Goal: Task Accomplishment & Management: Use online tool/utility

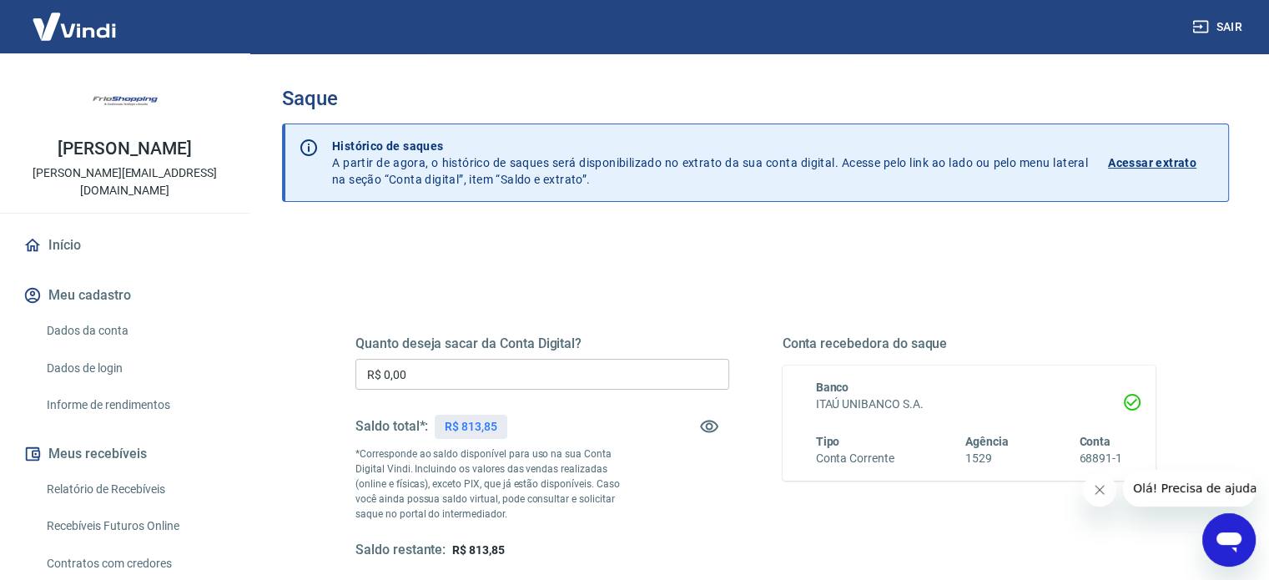
click at [494, 377] on input "R$ 0,00" at bounding box center [542, 374] width 374 height 31
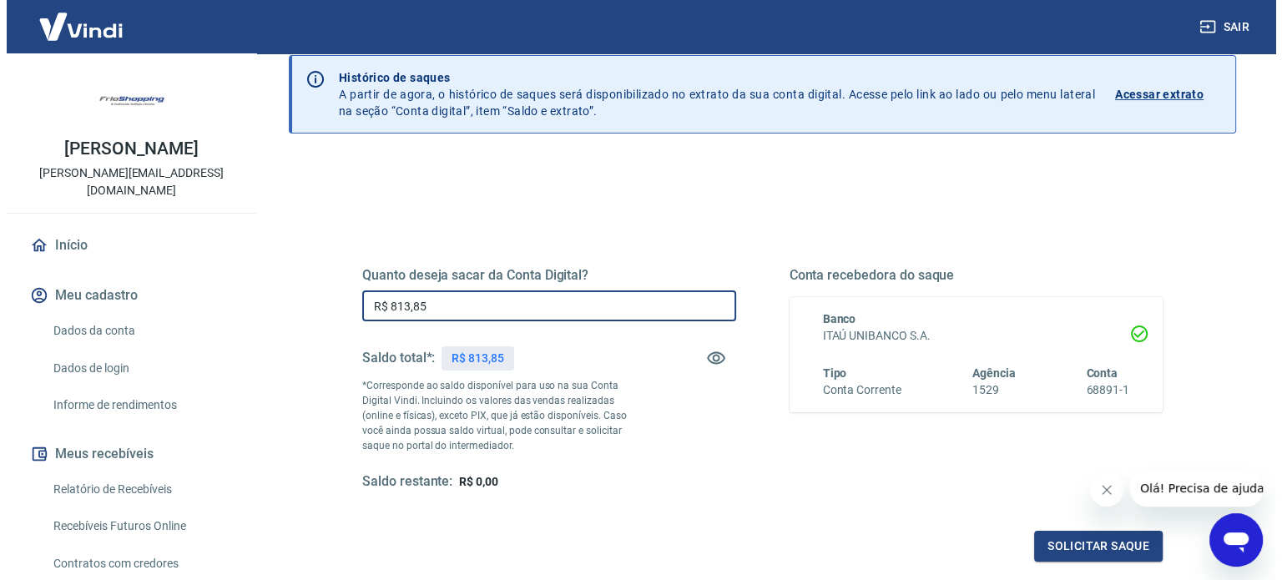
scroll to position [244, 0]
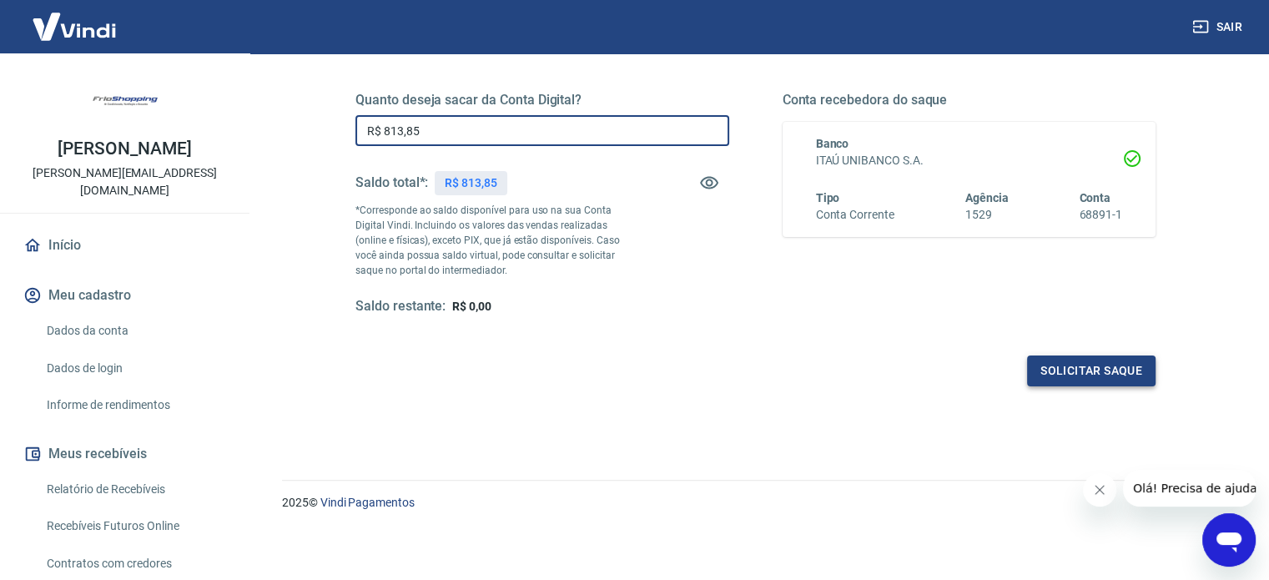
type input "R$ 813,85"
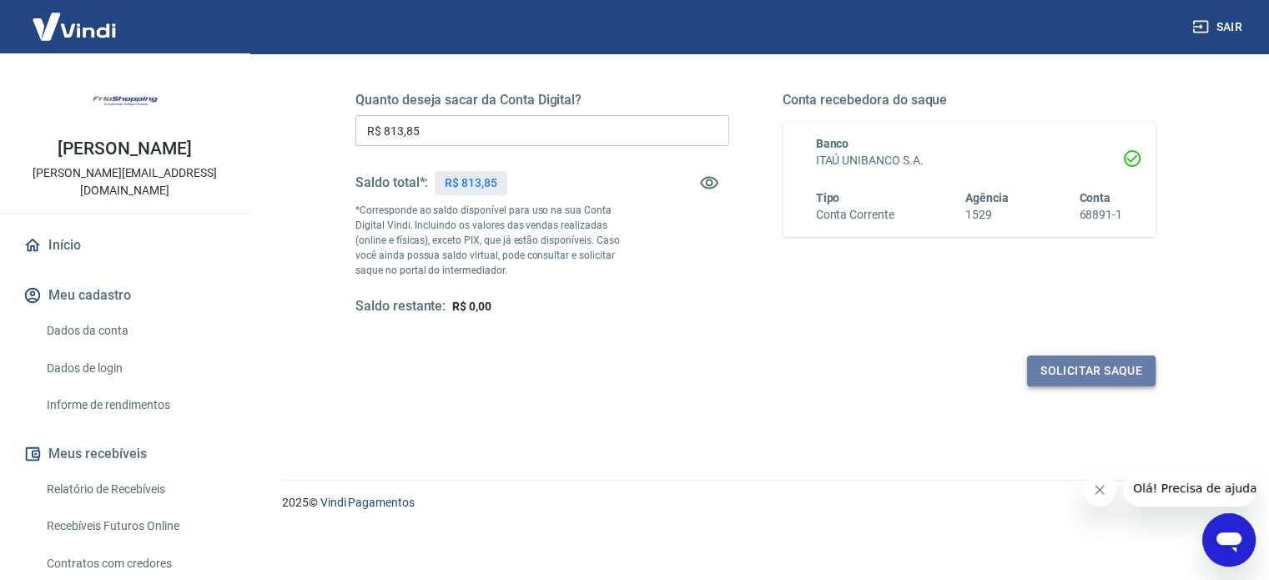
click at [1081, 372] on button "Solicitar saque" at bounding box center [1091, 370] width 128 height 31
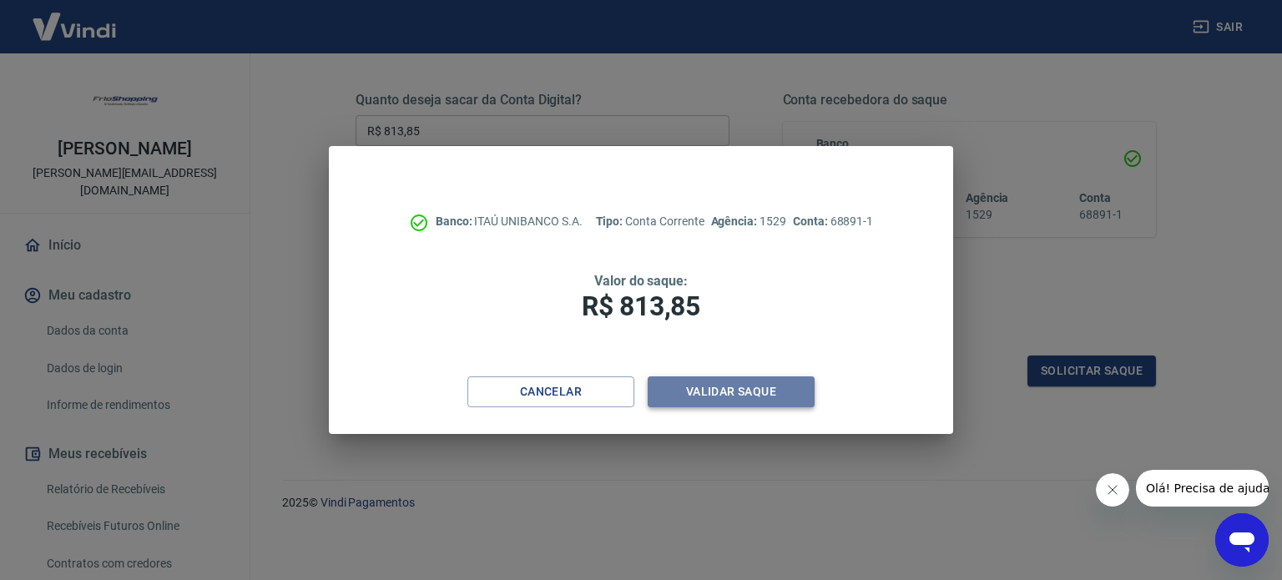
click at [770, 390] on button "Validar saque" at bounding box center [730, 391] width 167 height 31
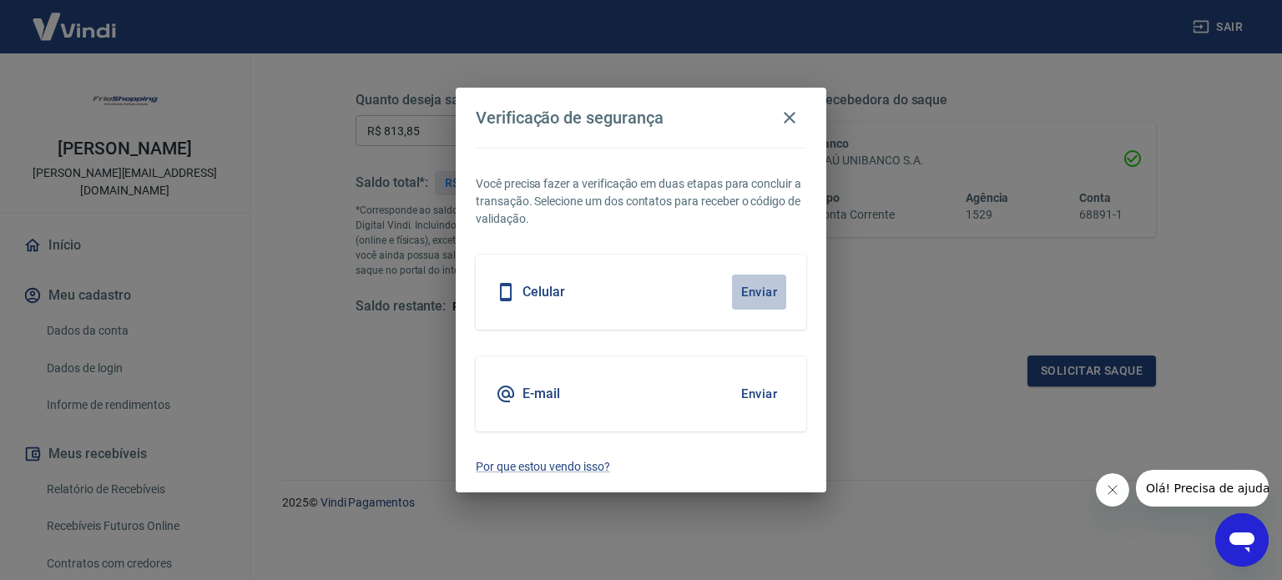
click at [768, 293] on button "Enviar" at bounding box center [759, 292] width 54 height 35
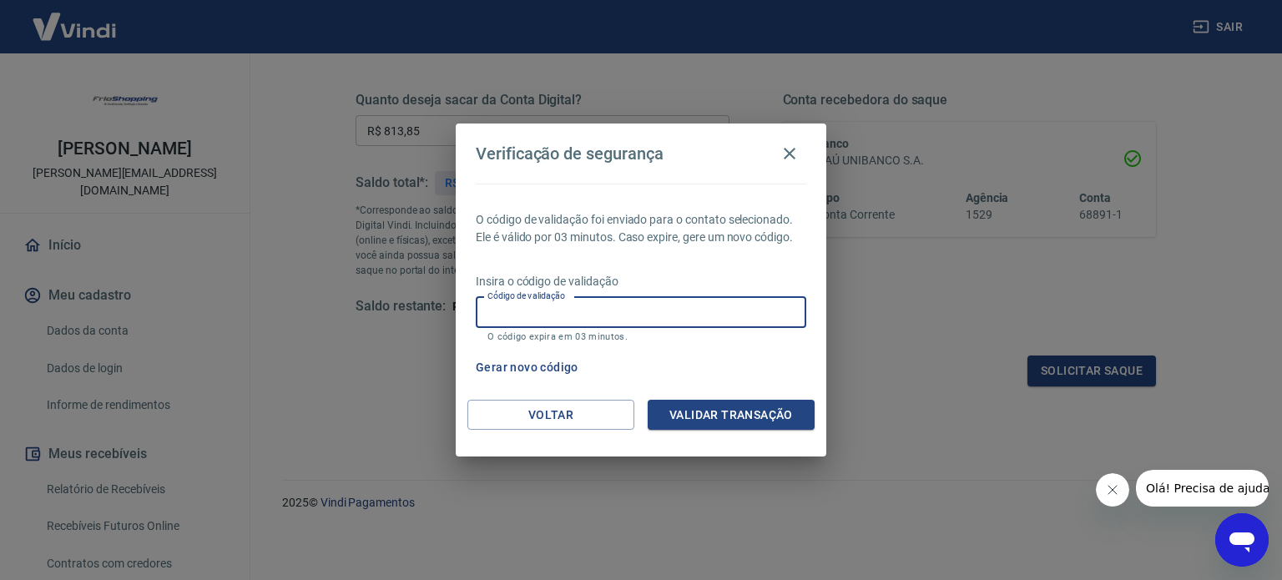
click at [636, 311] on input "Código de validação" at bounding box center [641, 312] width 330 height 31
type input "677430"
click at [744, 417] on button "Validar transação" at bounding box center [730, 415] width 167 height 31
